Goal: Task Accomplishment & Management: Use online tool/utility

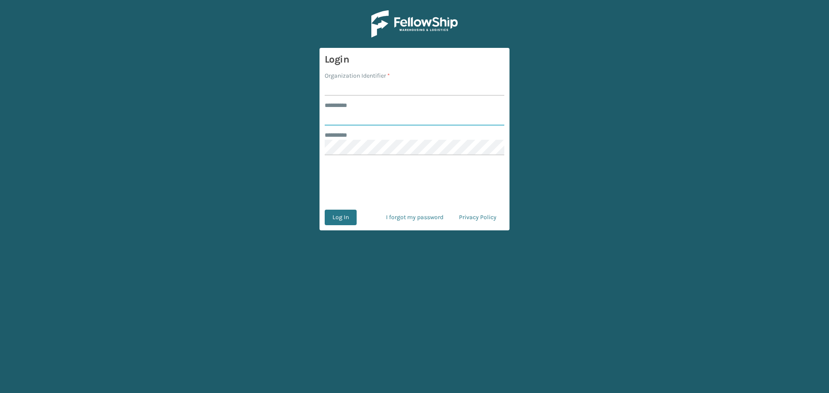
type input "********"
click at [390, 93] on input "Organization Identifier *" at bounding box center [415, 88] width 180 height 16
type input "MilliardLV"
click at [344, 218] on button "Log In" at bounding box center [341, 218] width 32 height 16
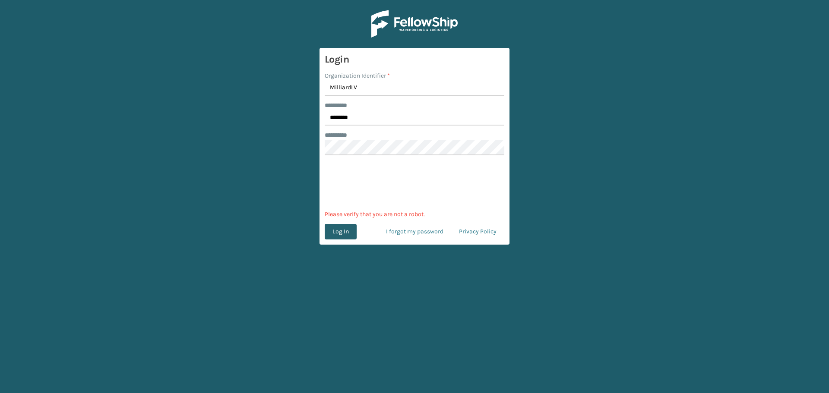
click at [340, 231] on button "Log In" at bounding box center [341, 232] width 32 height 16
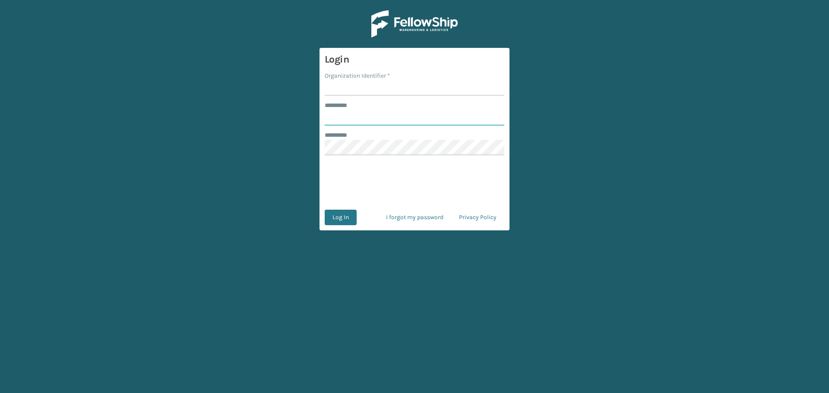
type input "********"
click at [393, 85] on input "Organization Identifier *" at bounding box center [415, 88] width 180 height 16
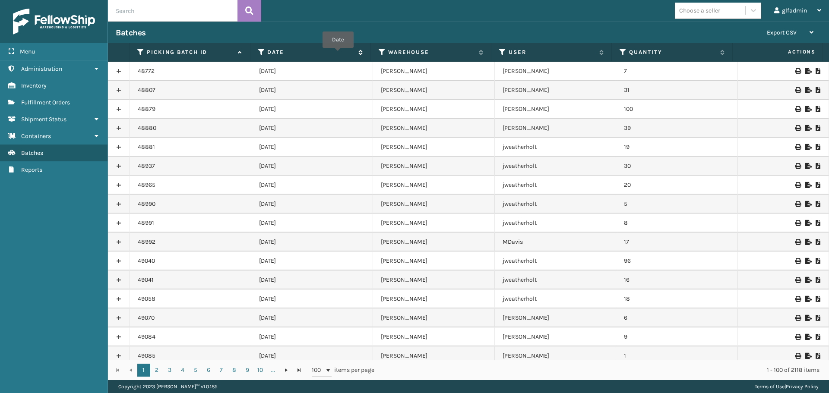
click at [338, 54] on label "Date" at bounding box center [310, 52] width 86 height 8
click at [355, 53] on span "Date" at bounding box center [314, 52] width 95 height 8
click at [805, 92] on icon at bounding box center [807, 90] width 5 height 6
click at [120, 71] on link at bounding box center [119, 71] width 22 height 14
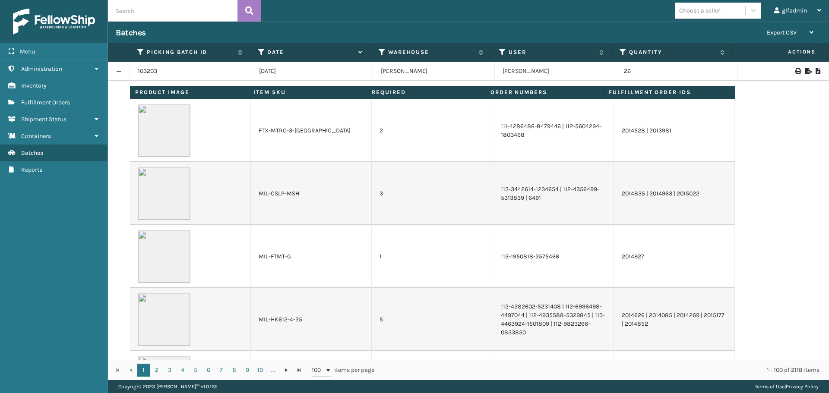
click at [120, 71] on link at bounding box center [119, 71] width 22 height 14
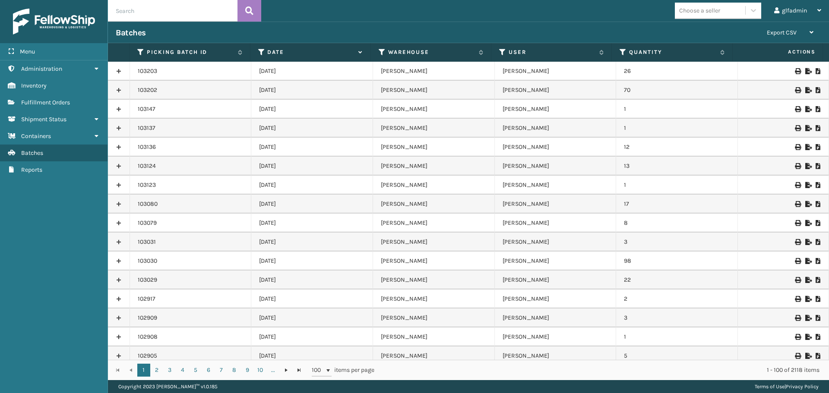
click at [805, 71] on icon at bounding box center [807, 71] width 5 height 6
